Goal: Task Accomplishment & Management: Use online tool/utility

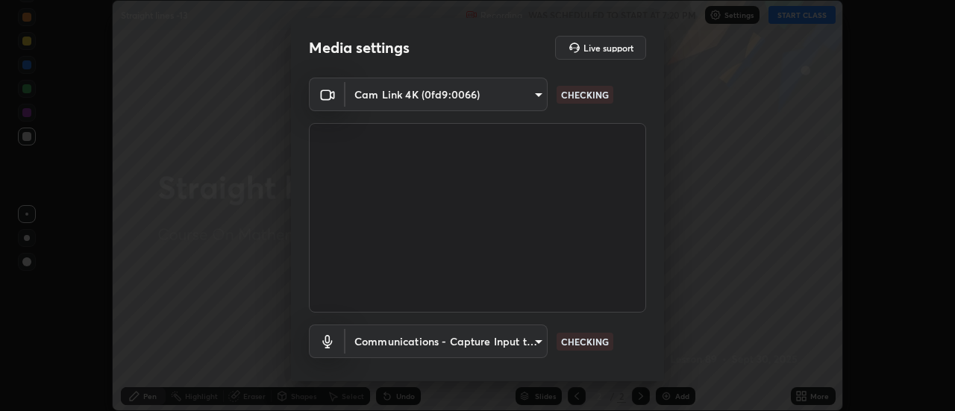
scroll to position [78, 0]
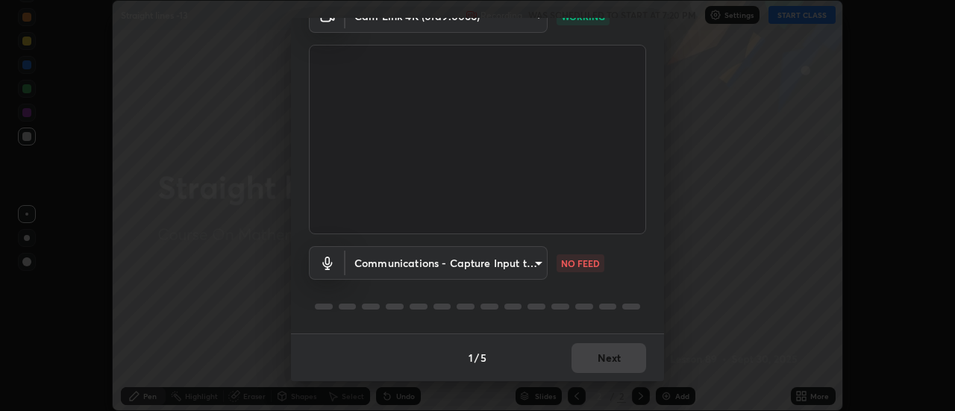
click at [518, 254] on body "Erase all Straight lines -13 Recording WAS SCHEDULED TO START AT 7:20 PM Settin…" at bounding box center [477, 205] width 955 height 411
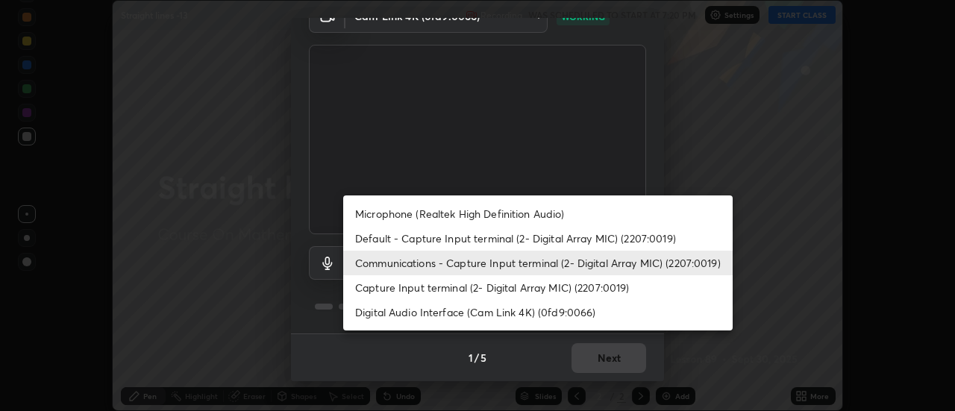
click at [471, 238] on li "Default - Capture Input terminal (2- Digital Array MIC) (2207:0019)" at bounding box center [537, 238] width 389 height 25
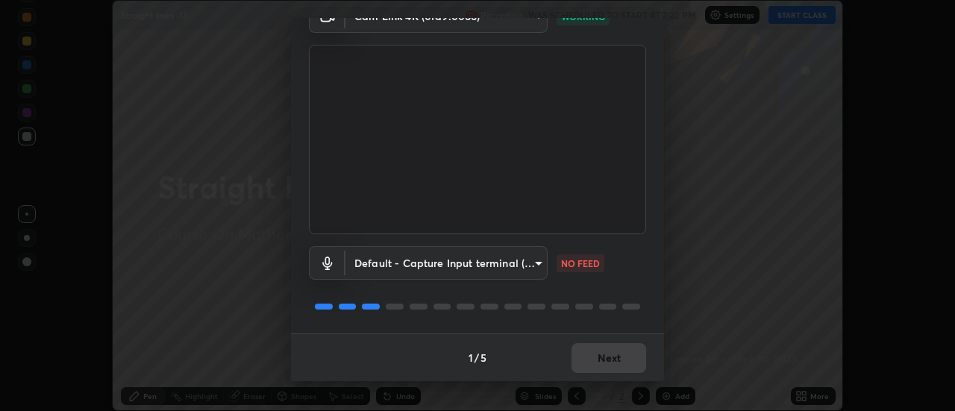
click at [461, 261] on body "Erase all Straight lines -13 Recording WAS SCHEDULED TO START AT 7:20 PM Settin…" at bounding box center [477, 205] width 955 height 411
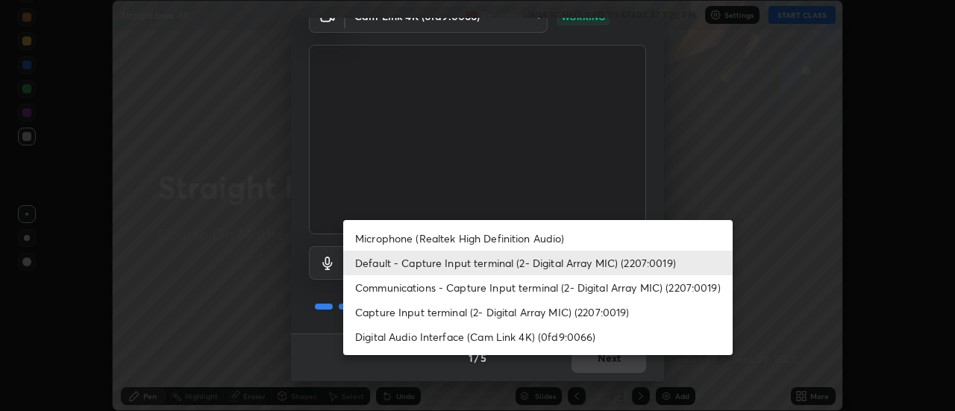
click at [455, 284] on li "Communications - Capture Input terminal (2- Digital Array MIC) (2207:0019)" at bounding box center [537, 287] width 389 height 25
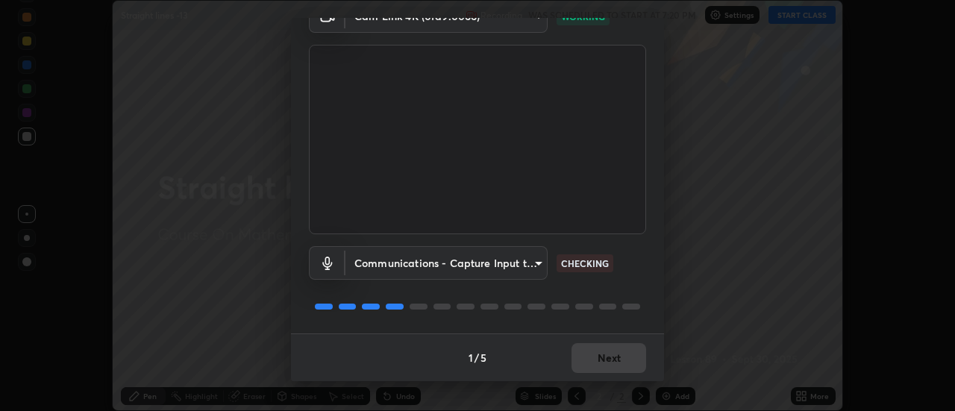
type input "communications"
click at [612, 358] on button "Next" at bounding box center [608, 358] width 75 height 30
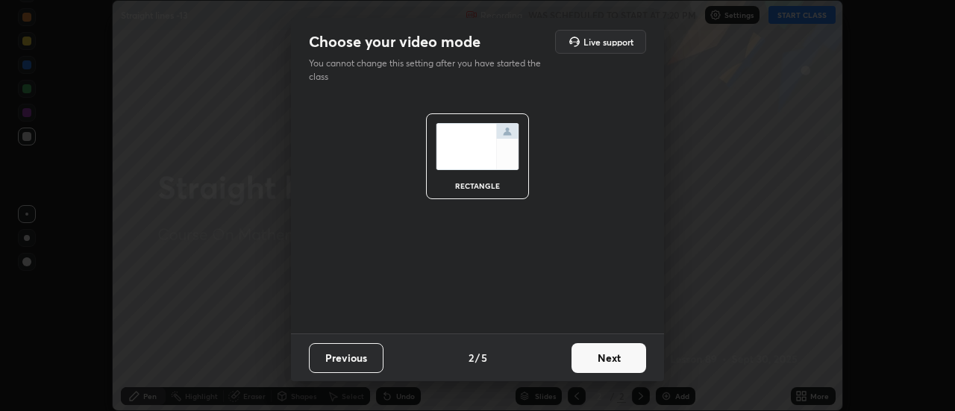
click at [622, 357] on button "Next" at bounding box center [608, 358] width 75 height 30
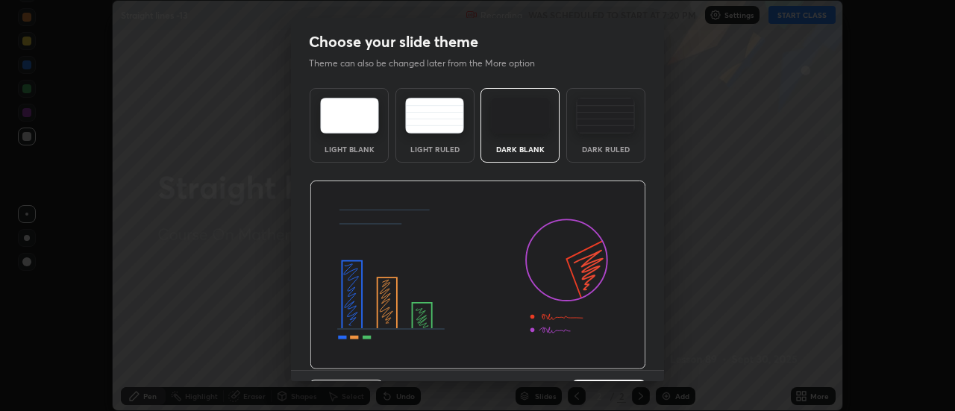
scroll to position [37, 0]
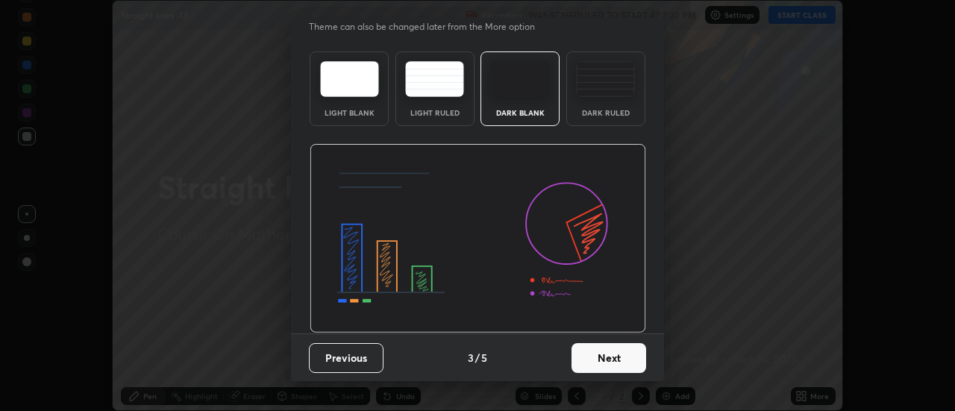
click at [600, 351] on button "Next" at bounding box center [608, 358] width 75 height 30
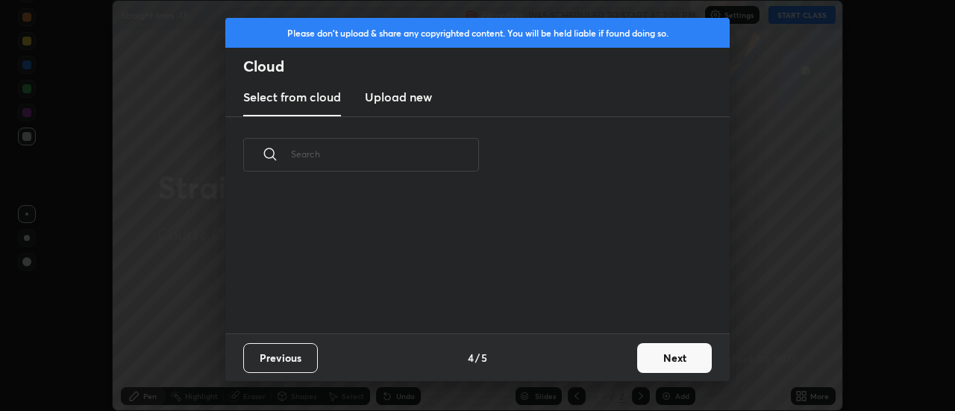
scroll to position [0, 0]
click at [662, 360] on button "Next" at bounding box center [674, 358] width 75 height 30
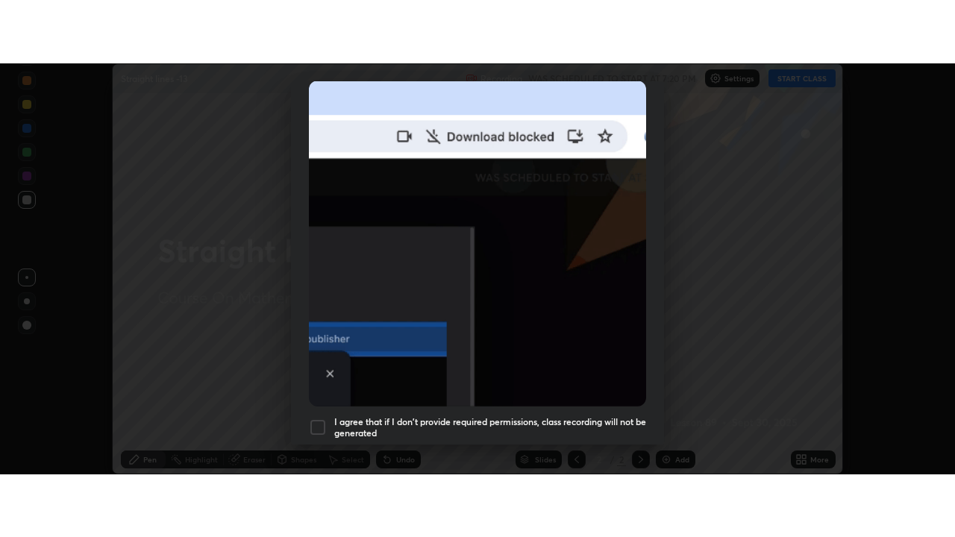
scroll to position [383, 0]
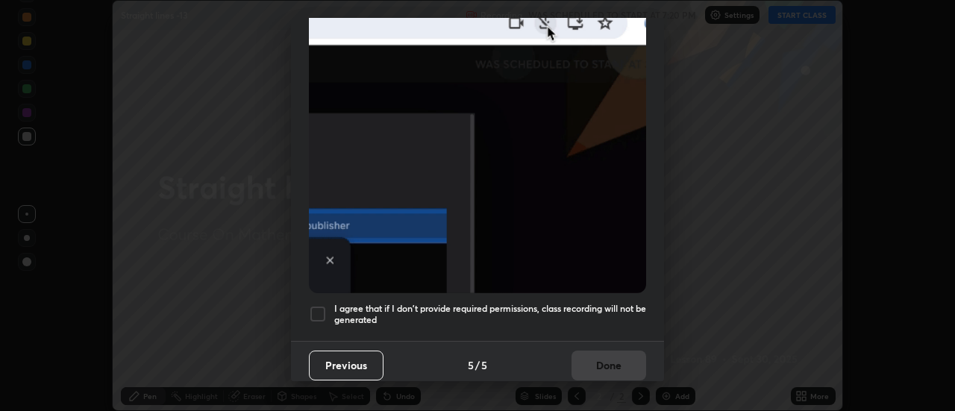
click at [519, 303] on h5 "I agree that if I don't provide required permissions, class recording will not …" at bounding box center [490, 314] width 312 height 23
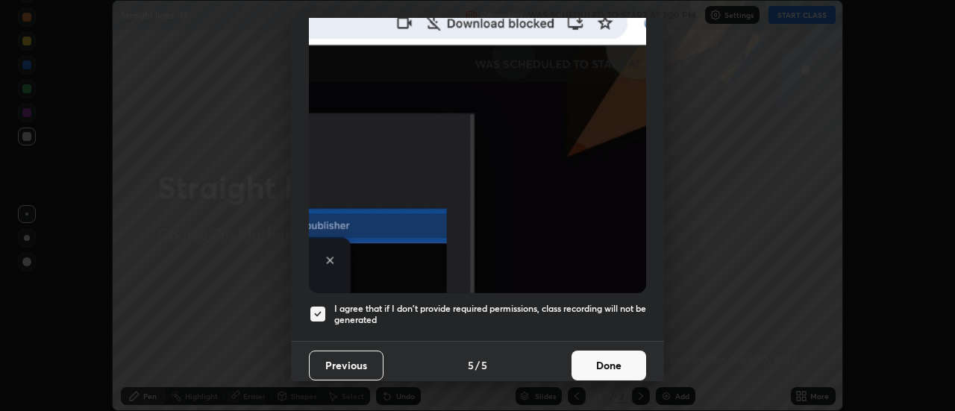
click at [601, 358] on button "Done" at bounding box center [608, 366] width 75 height 30
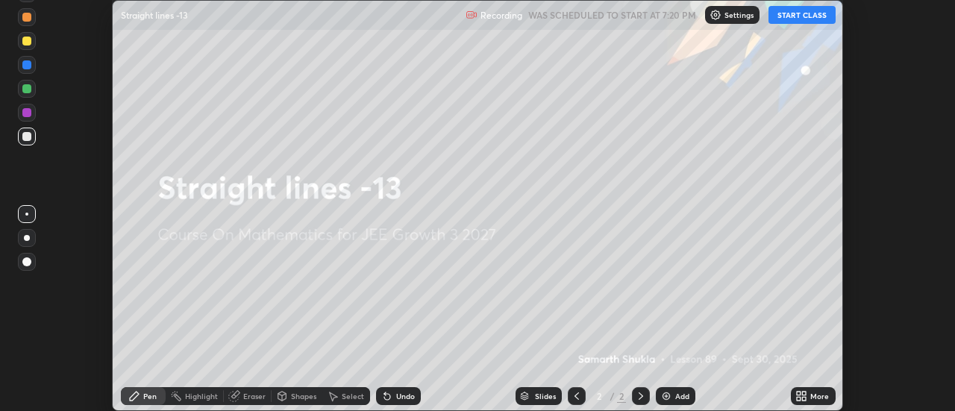
click at [812, 393] on div "More" at bounding box center [819, 395] width 19 height 7
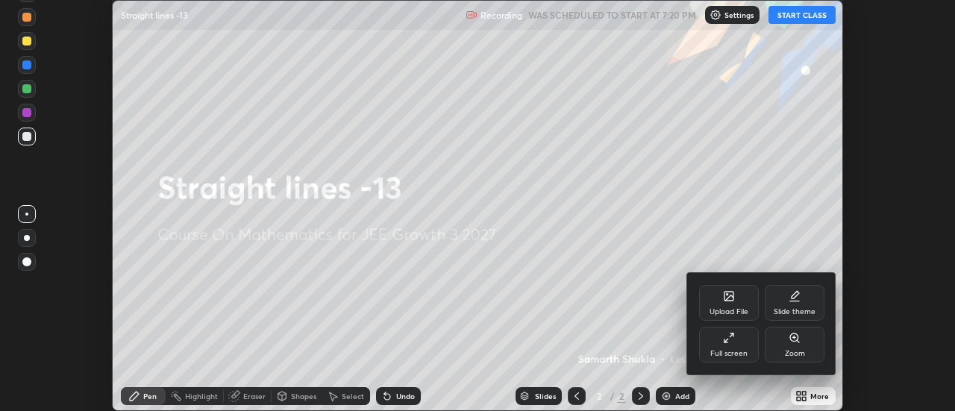
click at [732, 345] on div "Full screen" at bounding box center [729, 345] width 60 height 36
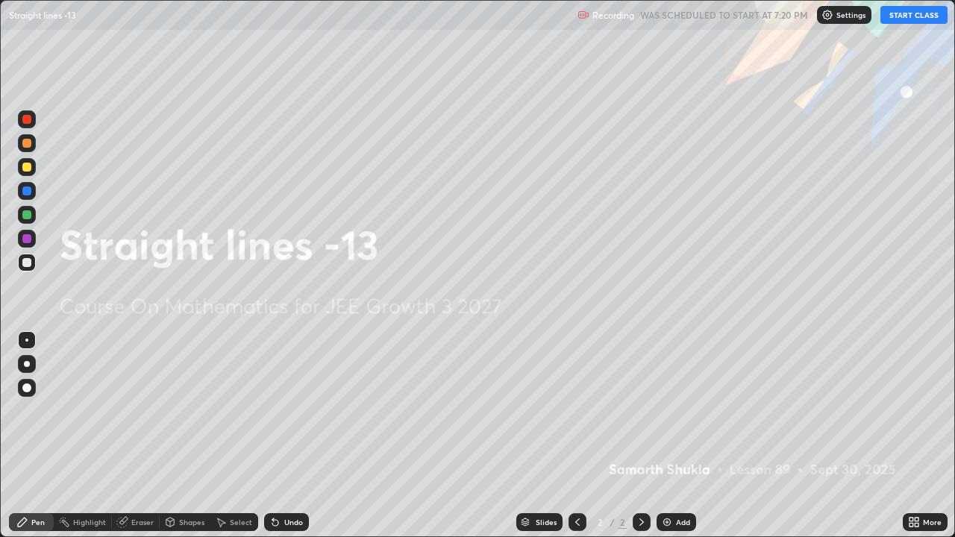
scroll to position [537, 955]
click at [891, 22] on button "START CLASS" at bounding box center [913, 15] width 67 height 18
click at [677, 410] on div "Add" at bounding box center [683, 521] width 14 height 7
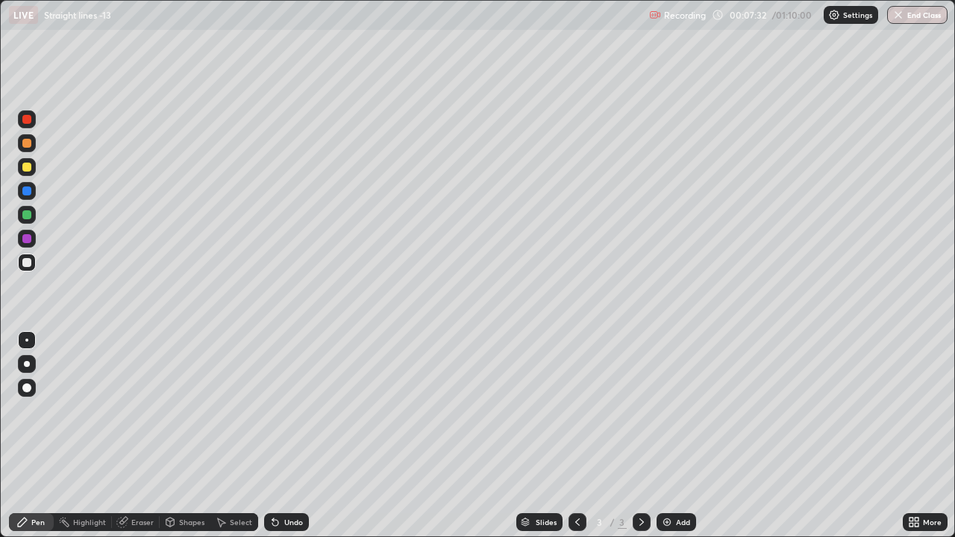
click at [669, 410] on img at bounding box center [667, 522] width 12 height 12
click at [141, 410] on div "Eraser" at bounding box center [142, 521] width 22 height 7
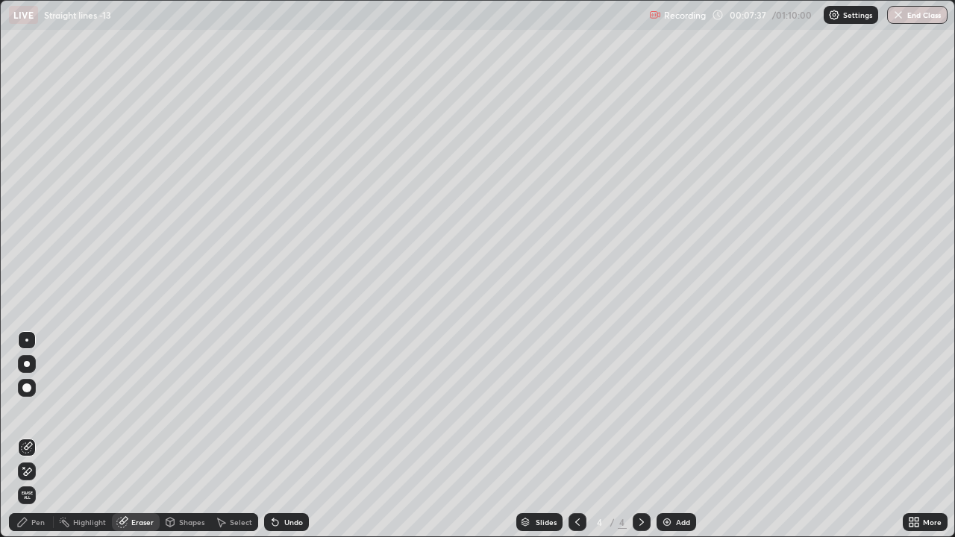
click at [43, 410] on div "Pen" at bounding box center [37, 521] width 13 height 7
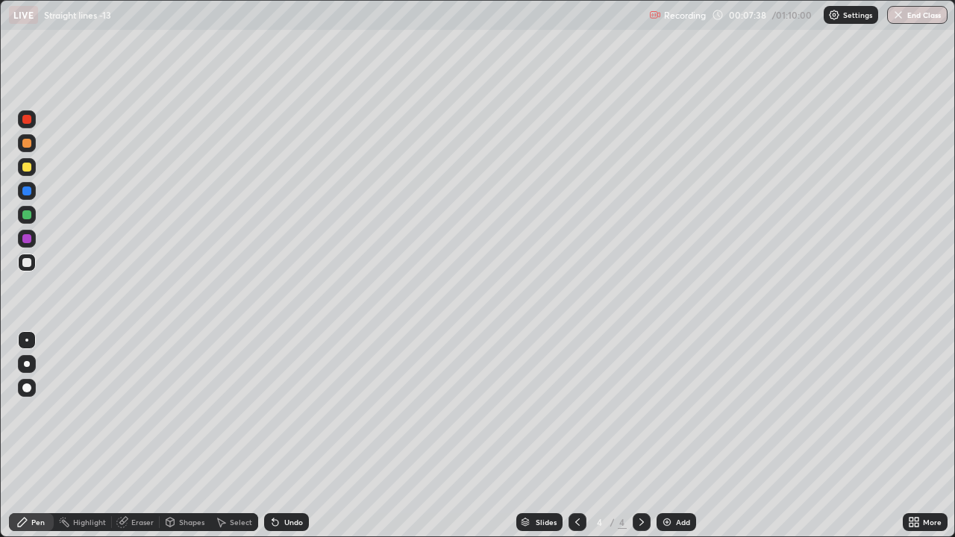
click at [28, 171] on div at bounding box center [26, 167] width 9 height 9
click at [576, 410] on icon at bounding box center [577, 522] width 12 height 12
click at [640, 410] on icon at bounding box center [642, 522] width 12 height 12
click at [151, 410] on div "Eraser" at bounding box center [142, 521] width 22 height 7
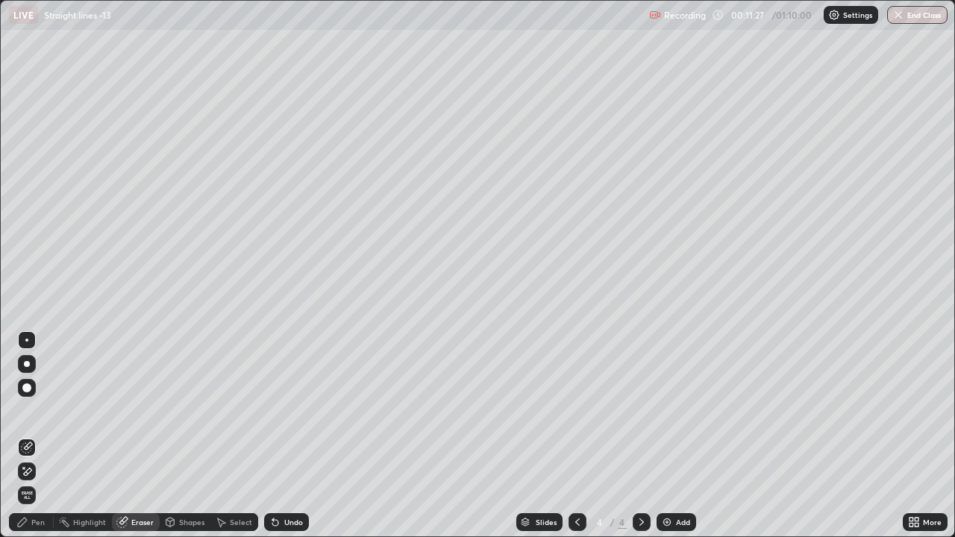
click at [40, 410] on div "Pen" at bounding box center [37, 521] width 13 height 7
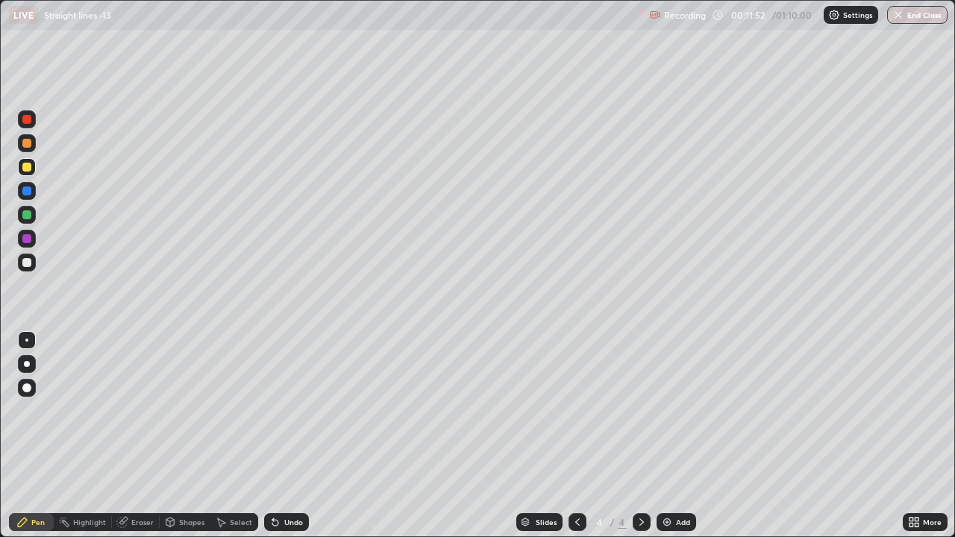
click at [575, 410] on div at bounding box center [577, 522] width 18 height 18
click at [640, 410] on icon at bounding box center [642, 522] width 12 height 12
click at [576, 410] on icon at bounding box center [577, 522] width 12 height 12
click at [640, 410] on icon at bounding box center [641, 521] width 4 height 7
click at [576, 410] on icon at bounding box center [577, 522] width 12 height 12
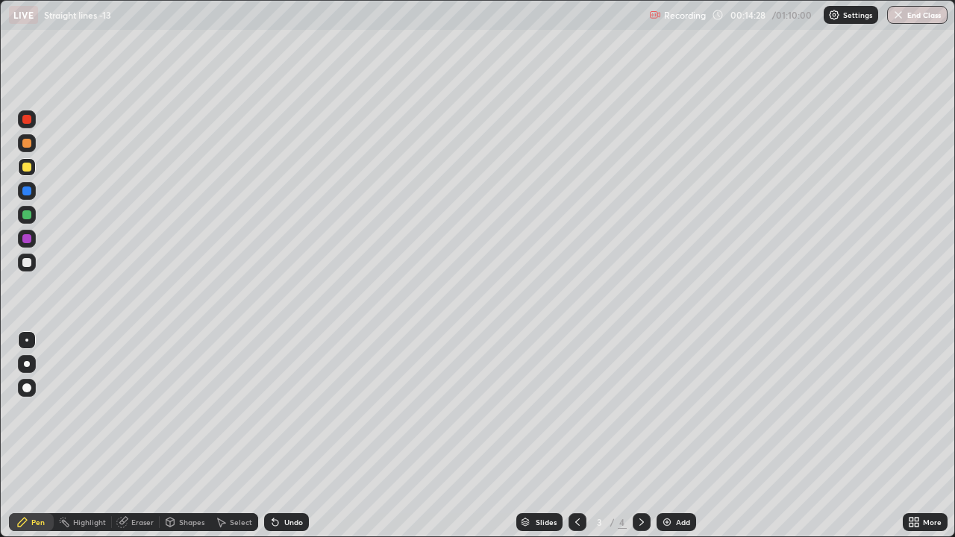
click at [640, 410] on icon at bounding box center [642, 522] width 12 height 12
click at [576, 410] on icon at bounding box center [577, 522] width 12 height 12
click at [640, 410] on icon at bounding box center [642, 522] width 12 height 12
click at [576, 410] on icon at bounding box center [577, 522] width 12 height 12
click at [668, 410] on img at bounding box center [667, 522] width 12 height 12
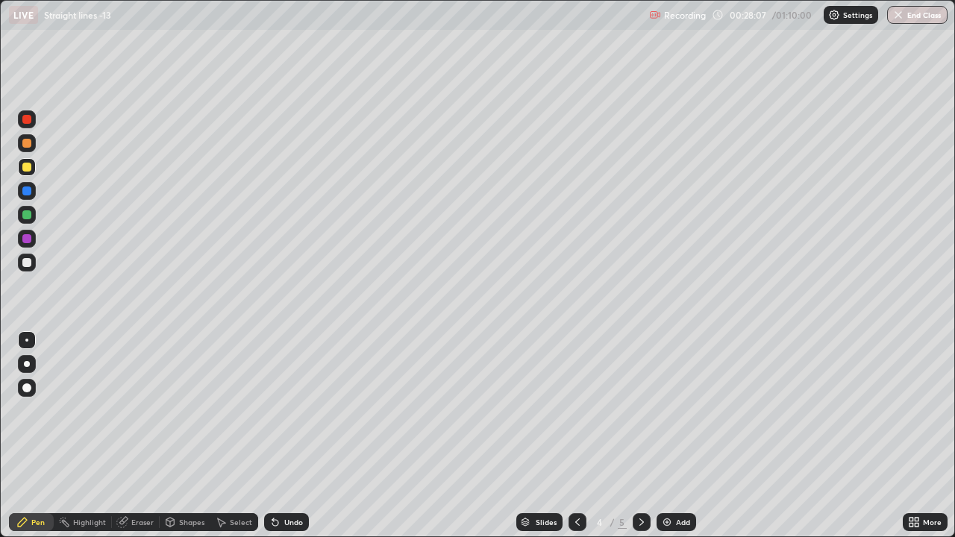
click at [576, 410] on icon at bounding box center [577, 522] width 12 height 12
click at [640, 410] on icon at bounding box center [642, 522] width 12 height 12
click at [676, 410] on div "Add" at bounding box center [683, 521] width 14 height 7
click at [576, 410] on icon at bounding box center [577, 522] width 12 height 12
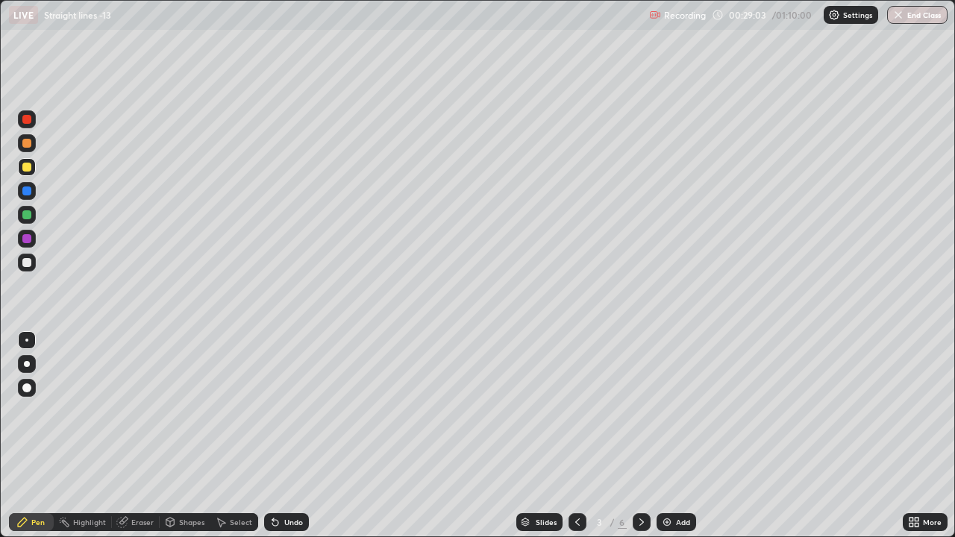
click at [576, 410] on icon at bounding box center [577, 522] width 12 height 12
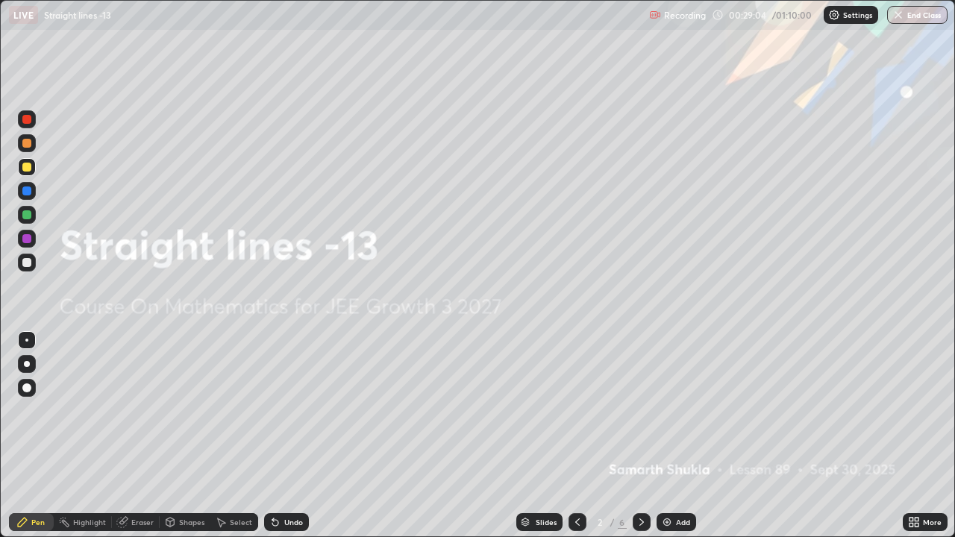
click at [646, 410] on div at bounding box center [642, 522] width 18 height 18
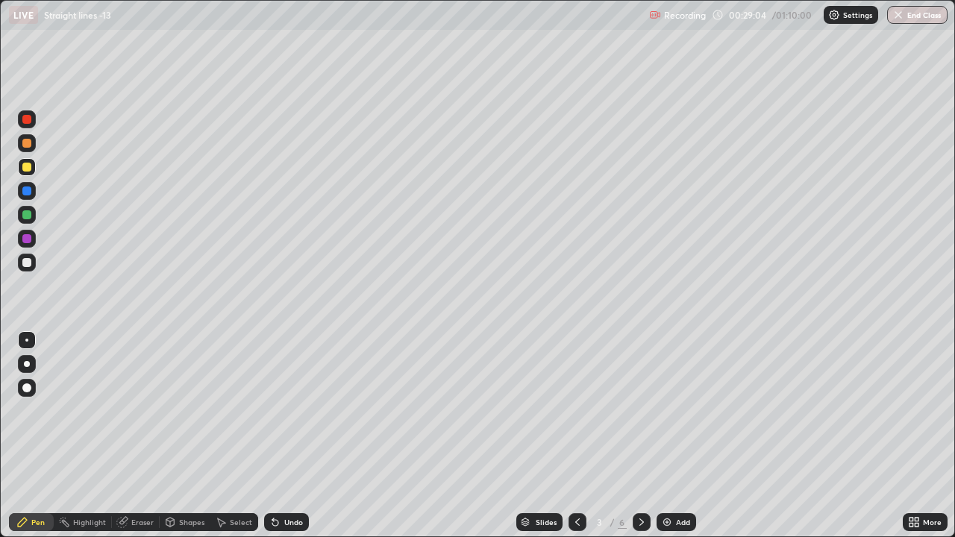
click at [647, 410] on div at bounding box center [642, 522] width 18 height 18
click at [576, 410] on icon at bounding box center [577, 522] width 12 height 12
click at [633, 410] on div at bounding box center [642, 522] width 18 height 18
click at [636, 410] on icon at bounding box center [642, 522] width 12 height 12
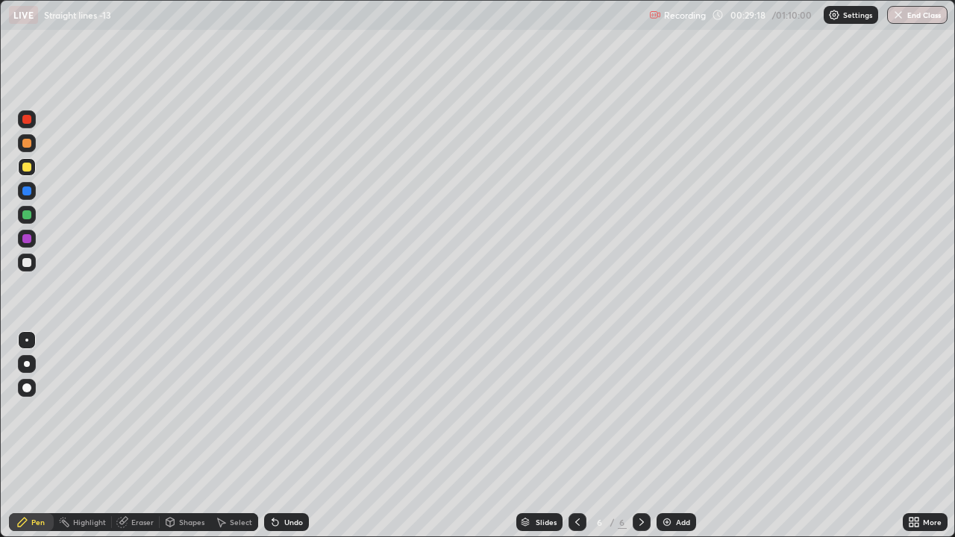
click at [636, 410] on icon at bounding box center [642, 522] width 12 height 12
click at [585, 410] on div at bounding box center [577, 522] width 18 height 18
click at [576, 410] on div at bounding box center [577, 522] width 18 height 18
click at [576, 410] on icon at bounding box center [577, 522] width 12 height 12
click at [640, 410] on icon at bounding box center [641, 521] width 4 height 7
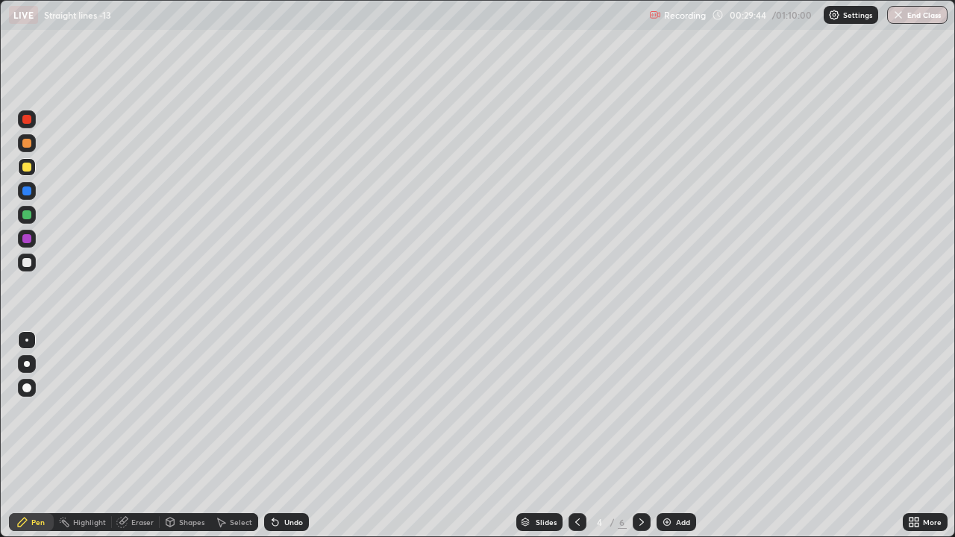
click at [640, 410] on icon at bounding box center [642, 522] width 12 height 12
click at [642, 410] on icon at bounding box center [642, 522] width 12 height 12
click at [646, 410] on div at bounding box center [642, 522] width 18 height 30
click at [641, 410] on icon at bounding box center [642, 522] width 12 height 12
click at [663, 410] on img at bounding box center [667, 522] width 12 height 12
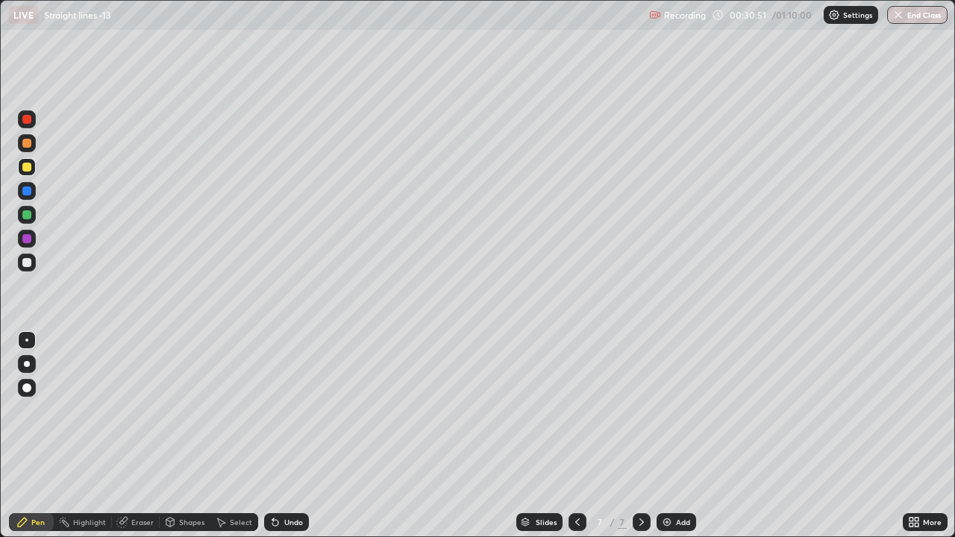
click at [294, 410] on div "Undo" at bounding box center [286, 522] width 45 height 18
click at [578, 410] on icon at bounding box center [577, 522] width 12 height 12
click at [576, 410] on icon at bounding box center [577, 522] width 12 height 12
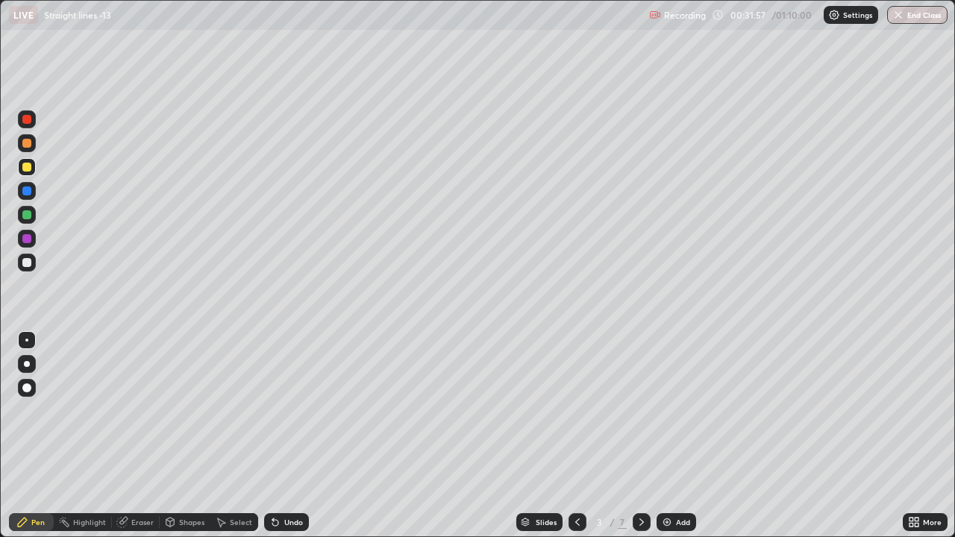
click at [639, 410] on icon at bounding box center [642, 522] width 12 height 12
click at [648, 410] on div at bounding box center [642, 522] width 18 height 18
click at [577, 410] on icon at bounding box center [577, 522] width 12 height 12
click at [578, 410] on icon at bounding box center [577, 522] width 12 height 12
click at [640, 410] on icon at bounding box center [642, 522] width 12 height 12
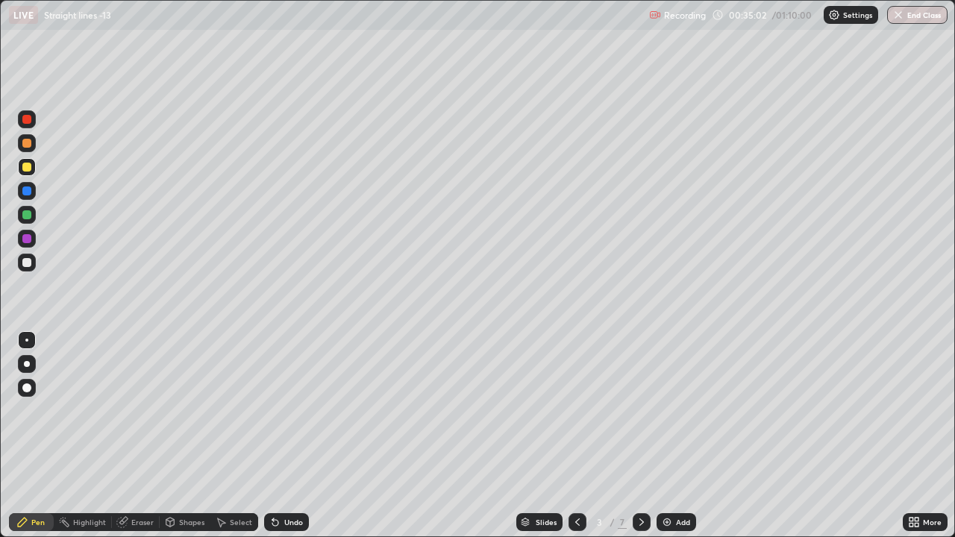
click at [640, 410] on icon at bounding box center [642, 522] width 12 height 12
click at [637, 410] on icon at bounding box center [642, 522] width 12 height 12
click at [640, 410] on icon at bounding box center [642, 522] width 12 height 12
click at [576, 410] on icon at bounding box center [577, 522] width 12 height 12
click at [583, 410] on div at bounding box center [577, 522] width 18 height 18
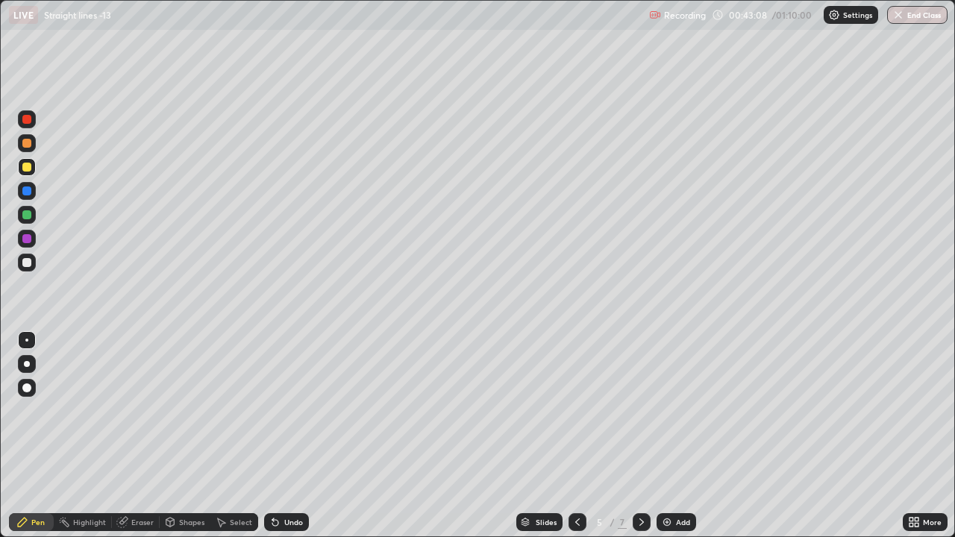
click at [677, 410] on div "Add" at bounding box center [683, 521] width 14 height 7
click at [26, 222] on div at bounding box center [27, 215] width 18 height 18
click at [142, 410] on div "Eraser" at bounding box center [142, 521] width 22 height 7
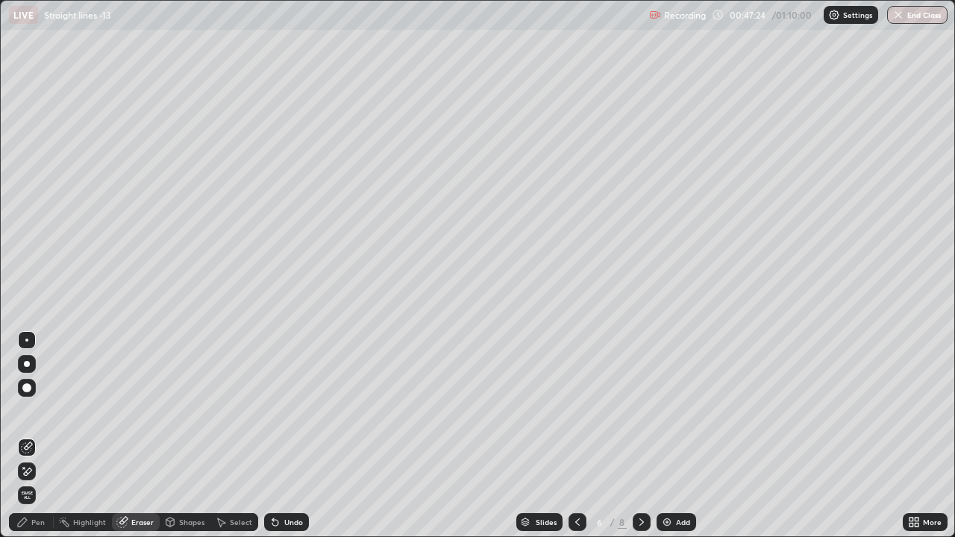
click at [48, 410] on div "Pen" at bounding box center [31, 522] width 45 height 18
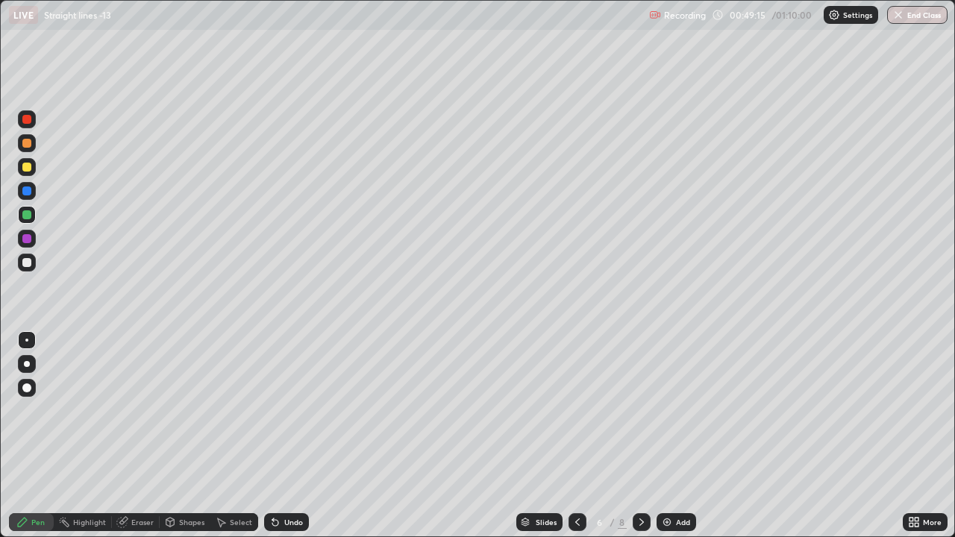
click at [679, 410] on div "Add" at bounding box center [683, 521] width 14 height 7
click at [576, 410] on div at bounding box center [577, 522] width 18 height 18
click at [906, 15] on button "End Class" at bounding box center [917, 15] width 60 height 18
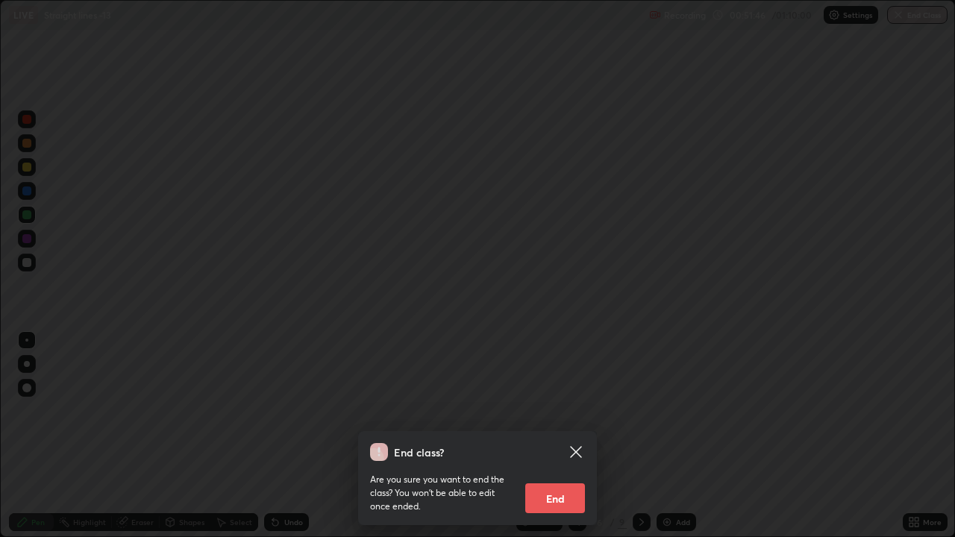
click at [576, 410] on button "End" at bounding box center [555, 498] width 60 height 30
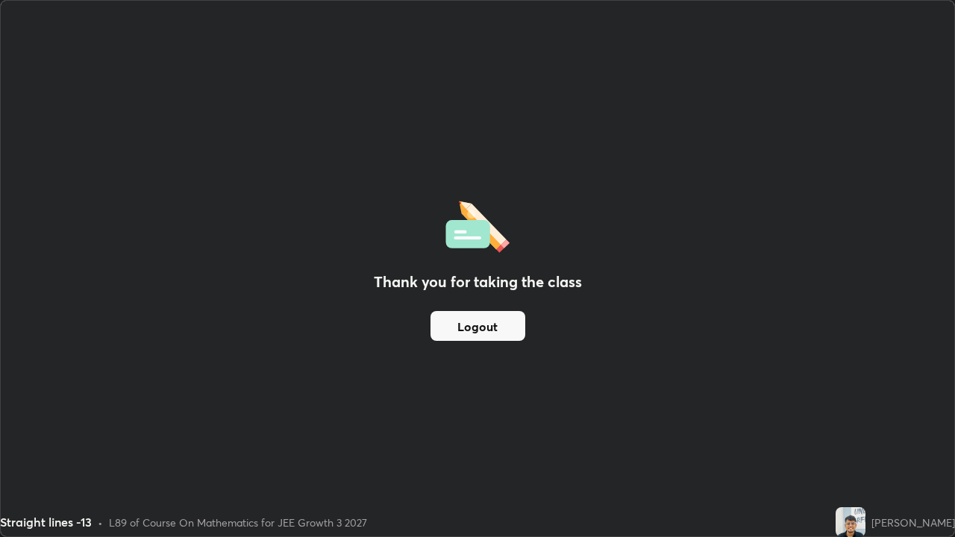
click at [500, 328] on button "Logout" at bounding box center [477, 326] width 95 height 30
click at [369, 410] on div "Straight lines -13 • L89 of Course On Mathematics for JEE Growth 3 2027" at bounding box center [414, 522] width 829 height 30
